Goal: Task Accomplishment & Management: Complete application form

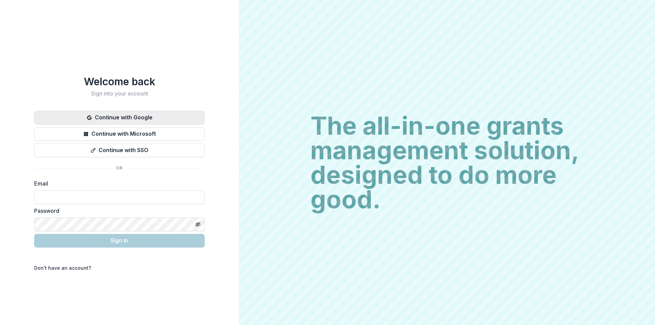
click at [153, 116] on button "Continue with Google" at bounding box center [119, 118] width 171 height 14
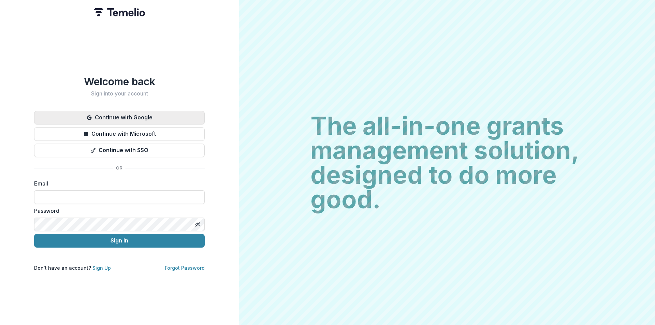
click at [176, 111] on button "Continue with Google" at bounding box center [119, 118] width 171 height 14
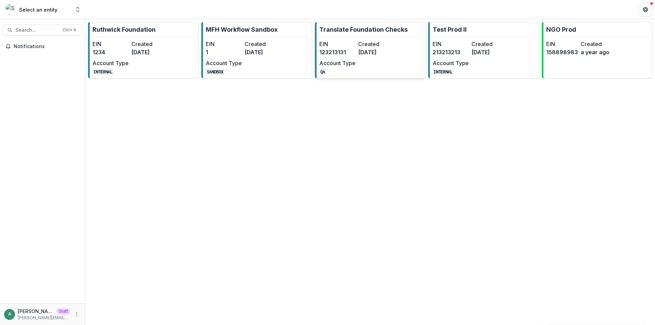
click at [385, 50] on dd "[DATE]" at bounding box center [376, 52] width 36 height 8
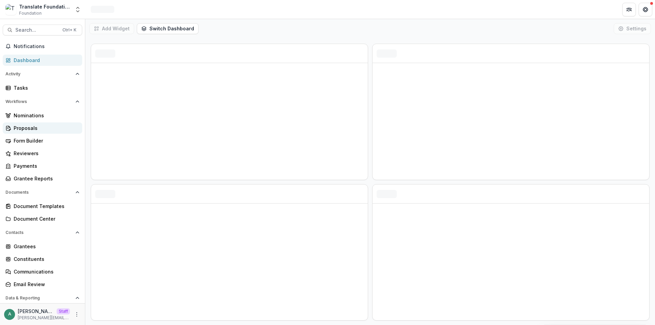
click at [37, 130] on div "Proposals" at bounding box center [45, 128] width 63 height 7
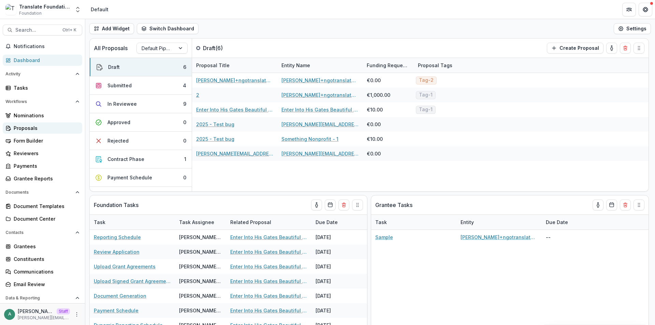
click at [47, 127] on div "Proposals" at bounding box center [45, 128] width 63 height 7
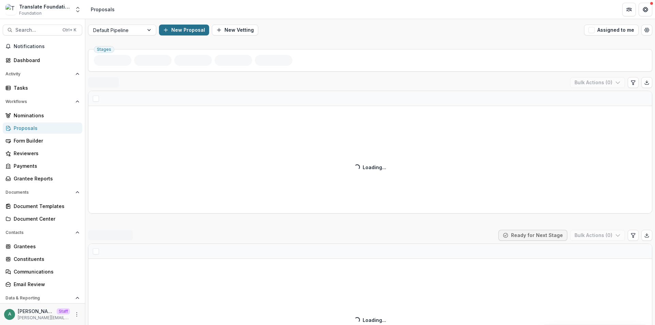
click at [195, 30] on button "New Proposal" at bounding box center [184, 30] width 50 height 11
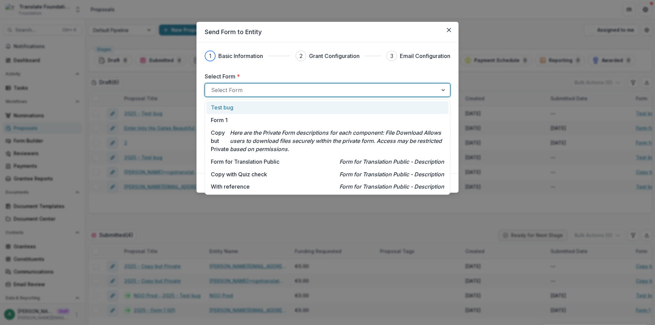
drag, startPoint x: 272, startPoint y: 94, endPoint x: 272, endPoint y: 110, distance: 16.0
click at [272, 94] on div at bounding box center [321, 90] width 221 height 10
click at [272, 111] on div "Test bug" at bounding box center [327, 107] width 233 height 8
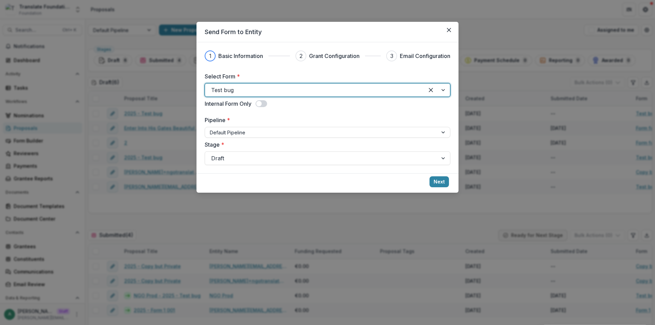
click at [439, 175] on footer "Next" at bounding box center [328, 182] width 262 height 19
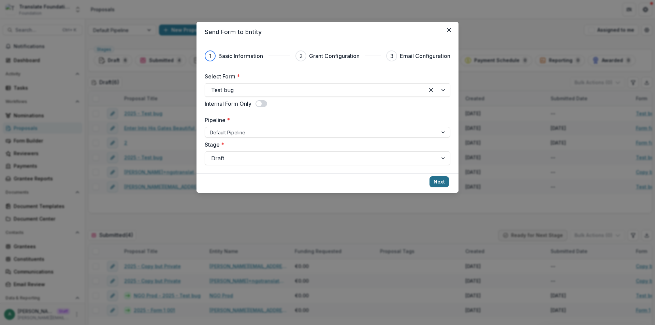
click at [439, 184] on button "Next" at bounding box center [439, 181] width 19 height 11
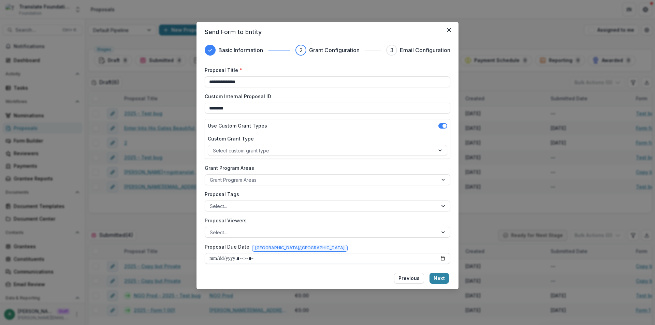
scroll to position [8, 0]
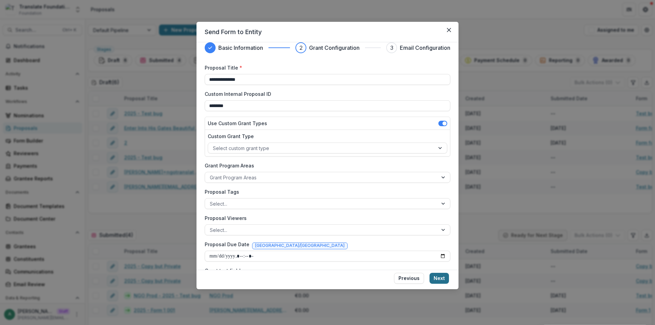
click at [436, 276] on button "Next" at bounding box center [439, 278] width 19 height 11
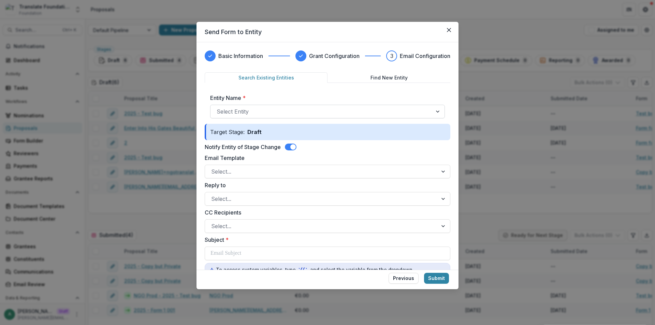
click at [250, 112] on div at bounding box center [322, 112] width 210 height 10
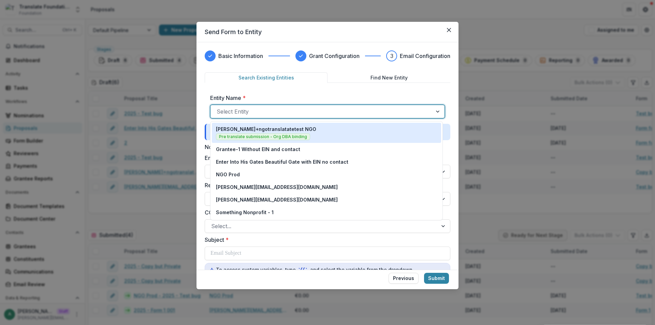
click at [246, 129] on p "anveet+ngotranslatatetest NGO" at bounding box center [266, 129] width 100 height 7
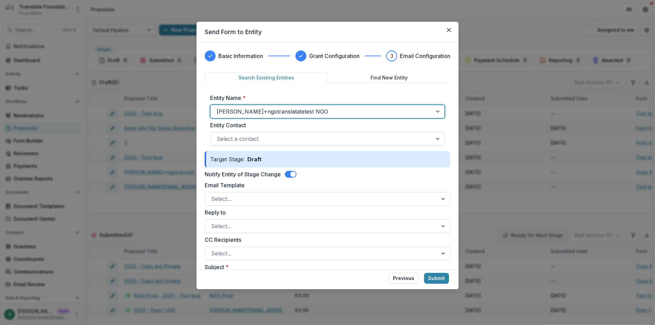
click at [252, 140] on div at bounding box center [322, 139] width 210 height 10
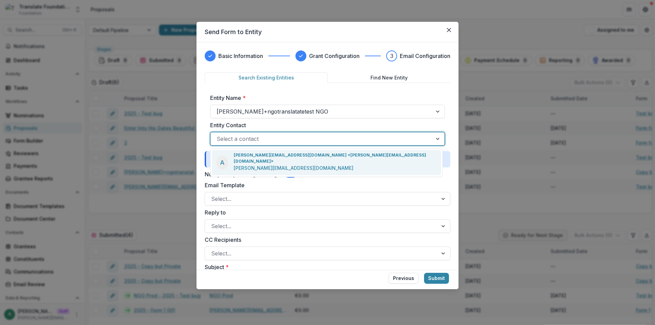
click at [251, 152] on p "anveet+ngotranslate+01@trytemelio.com <anveet+ngotranslate+01@trytemelio.com>" at bounding box center [335, 158] width 203 height 12
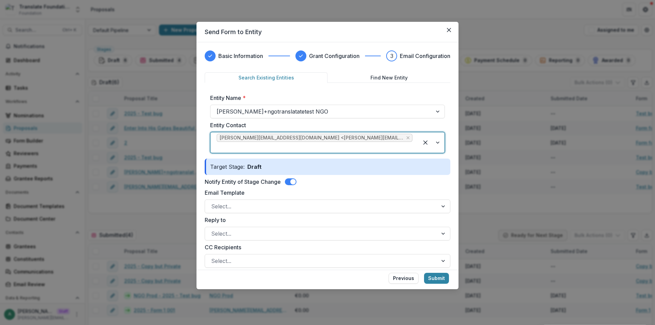
click at [249, 205] on div at bounding box center [321, 207] width 221 height 10
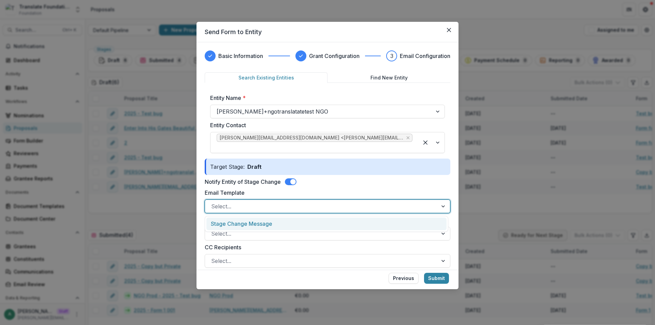
click at [252, 226] on div "Stage Change Message" at bounding box center [327, 224] width 240 height 13
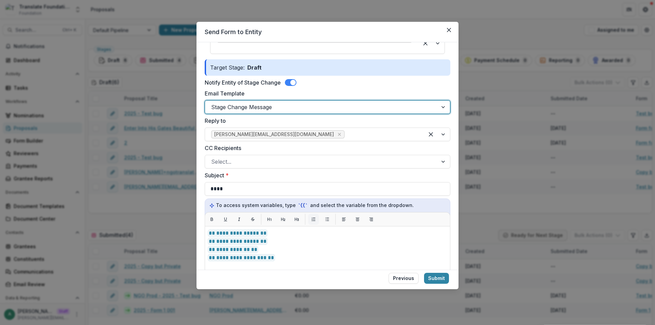
scroll to position [137, 0]
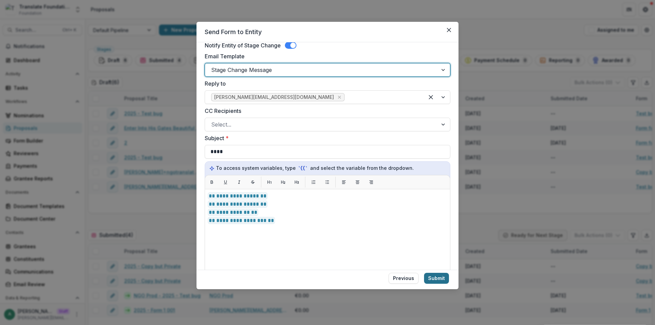
click at [440, 280] on button "Submit" at bounding box center [436, 278] width 25 height 11
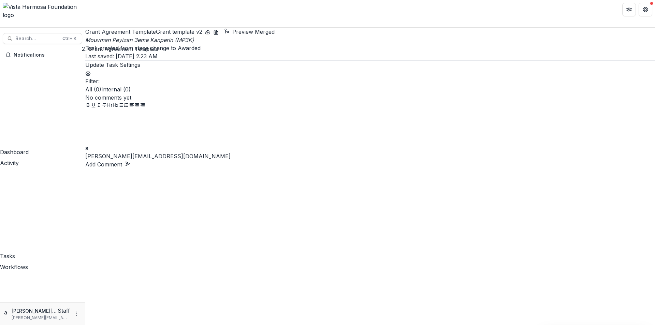
click at [162, 55] on div "Grant Agreement Template Grant template v2 Preview Merged Mouvman Peyizan 3eme …" at bounding box center [370, 44] width 570 height 33
drag, startPoint x: 91, startPoint y: 50, endPoint x: 207, endPoint y: 52, distance: 116.1
click at [207, 52] on p "Task created from stage change to Awarded" at bounding box center [370, 48] width 570 height 8
click at [207, 61] on div "Grant Agreement Template Grant template v2 Preview Merged Mouvman Peyizan 3eme …" at bounding box center [370, 44] width 570 height 33
click at [39, 252] on div "Tasks" at bounding box center [42, 256] width 85 height 8
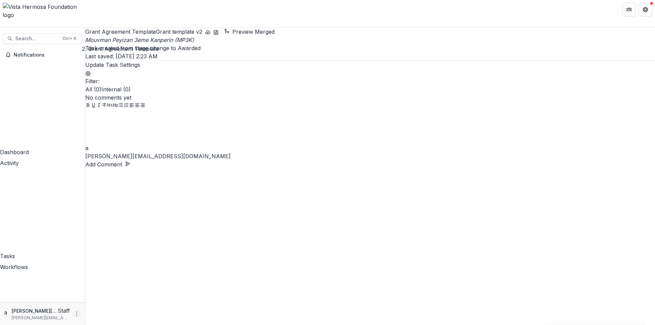
click at [79, 314] on icon "More" at bounding box center [76, 313] width 5 height 5
click at [102, 302] on link "User Settings" at bounding box center [121, 300] width 73 height 11
click at [91, 71] on icon "Edit Form Settings" at bounding box center [87, 73] width 5 height 5
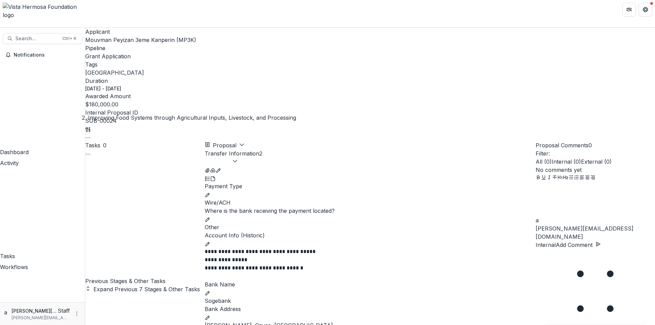
click at [215, 176] on icon "PDF view" at bounding box center [213, 178] width 4 height 4
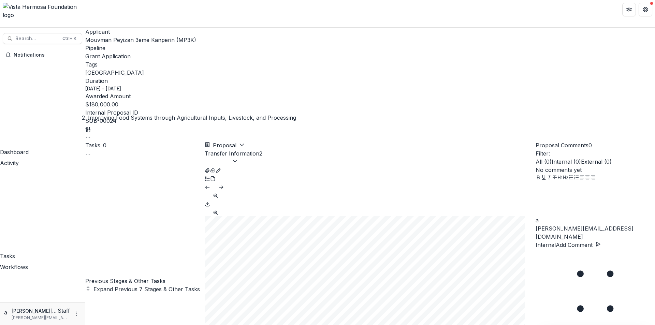
scroll to position [665, 0]
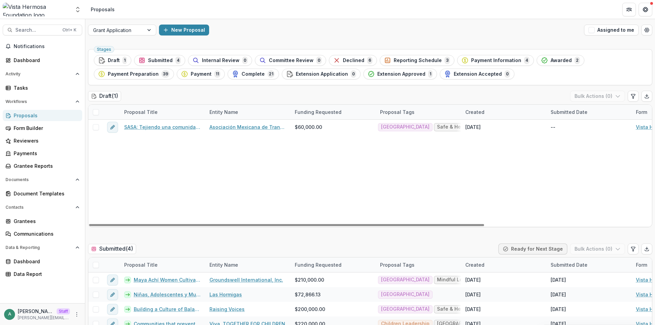
click at [115, 167] on div "SASA: Tejiendo una comunidad libre de violencia Asociación Mexicana de Transfor…" at bounding box center [488, 173] width 800 height 107
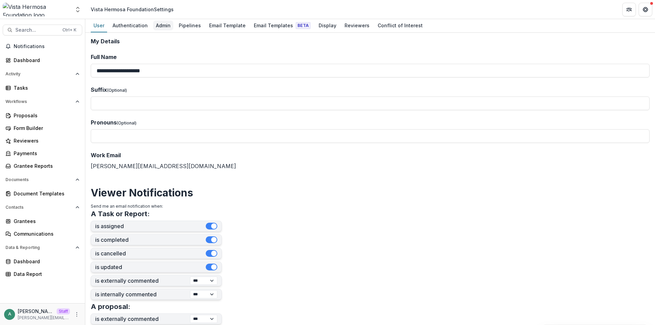
click at [164, 26] on div "Admin" at bounding box center [163, 25] width 20 height 10
click at [183, 28] on div "Pipelines" at bounding box center [190, 25] width 28 height 10
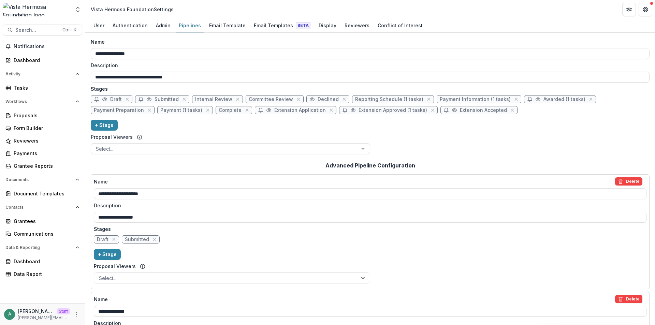
click at [544, 100] on span "Awarded (1 tasks)" at bounding box center [565, 100] width 42 height 6
select select "********"
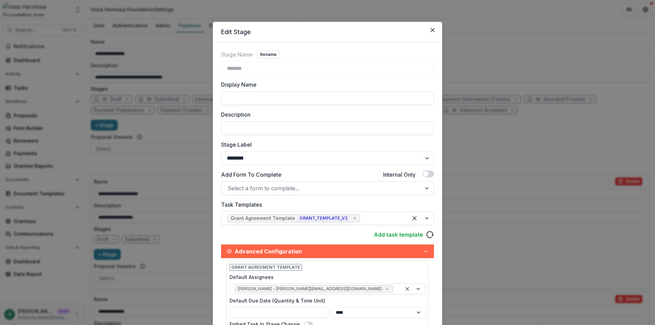
scroll to position [68, 0]
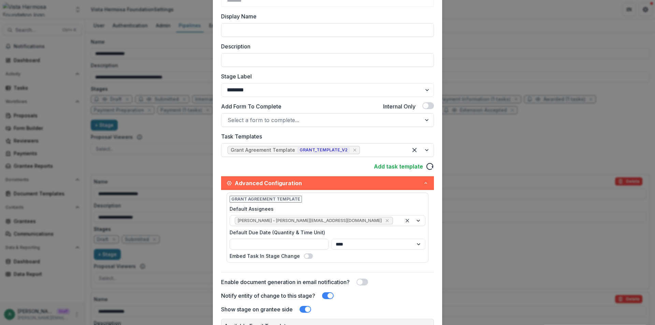
click at [472, 145] on div "Edit Stage Stage Name Rename ******* Display Name Description Stage Label *****…" at bounding box center [327, 162] width 655 height 325
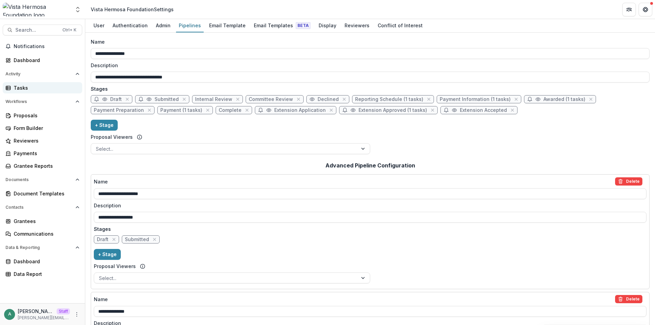
click at [32, 89] on div "Tasks" at bounding box center [45, 87] width 63 height 7
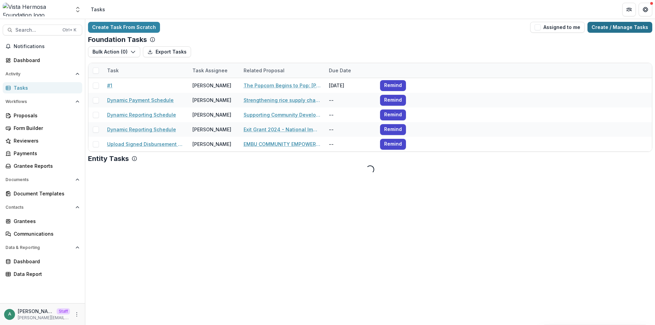
click at [620, 27] on link "Create / Manage Tasks" at bounding box center [620, 27] width 65 height 11
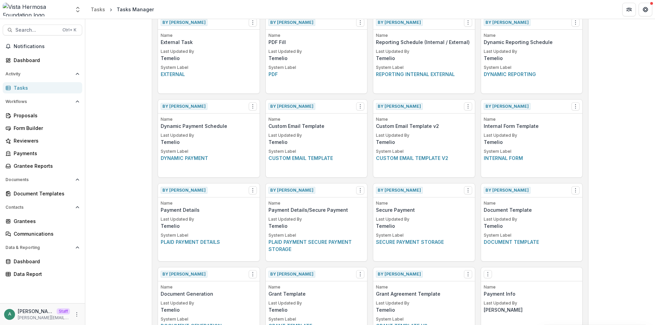
scroll to position [273, 0]
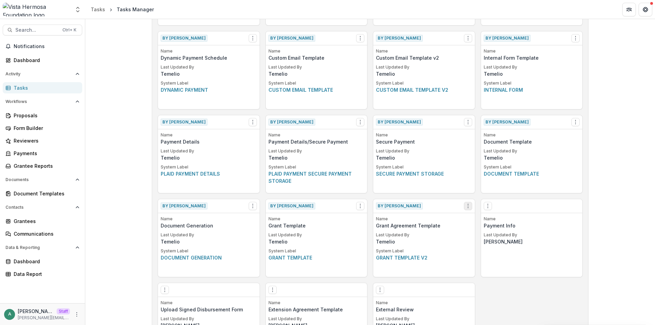
click at [469, 204] on icon "Options" at bounding box center [468, 205] width 5 height 5
click at [481, 222] on link "View" at bounding box center [507, 220] width 84 height 11
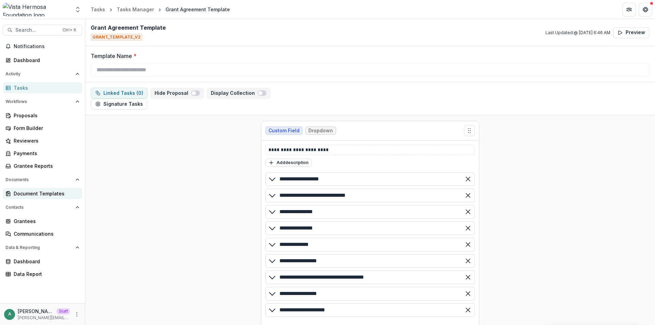
click at [47, 194] on div "Document Templates" at bounding box center [45, 193] width 63 height 7
